Goal: Task Accomplishment & Management: Use online tool/utility

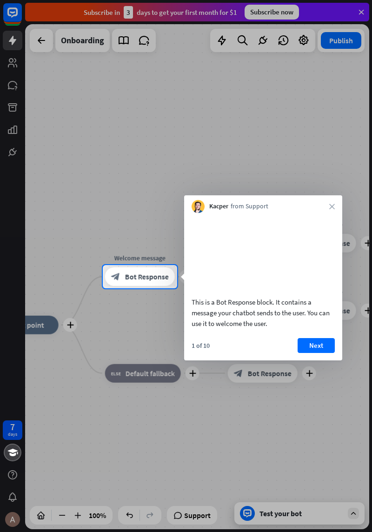
click at [332, 204] on icon "close" at bounding box center [332, 207] width 6 height 6
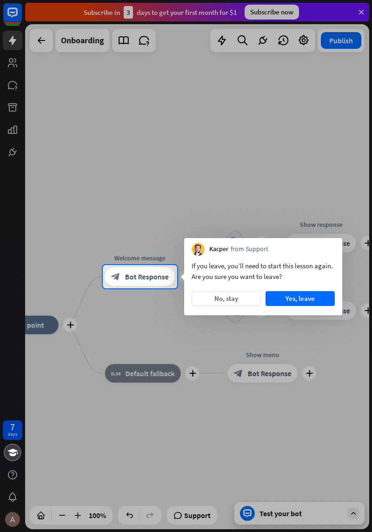
click at [304, 298] on button "Yes, leave" at bounding box center [299, 298] width 69 height 15
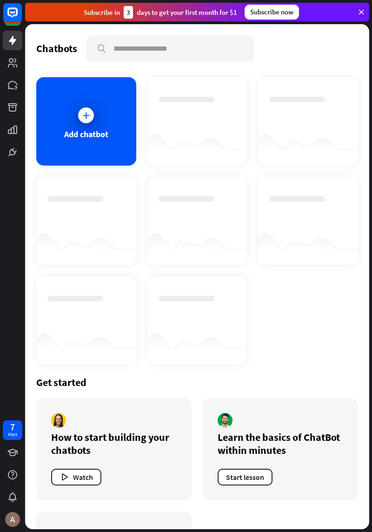
click at [84, 118] on icon at bounding box center [85, 115] width 9 height 9
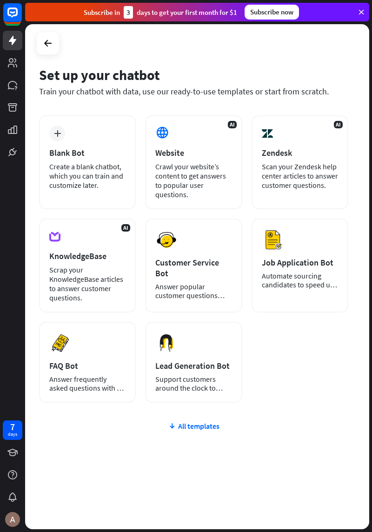
click at [68, 149] on div "Blank Bot" at bounding box center [87, 152] width 76 height 11
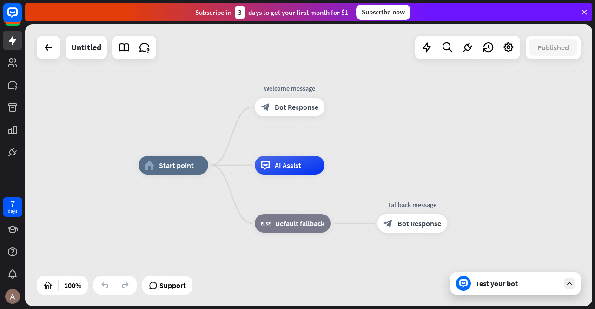
click at [270, 169] on div "AI Assist" at bounding box center [290, 165] width 70 height 19
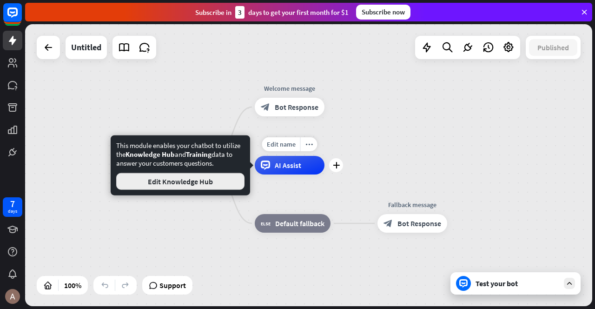
click at [148, 182] on button "Edit Knowledge Hub" at bounding box center [180, 181] width 128 height 17
